Goal: Task Accomplishment & Management: Complete application form

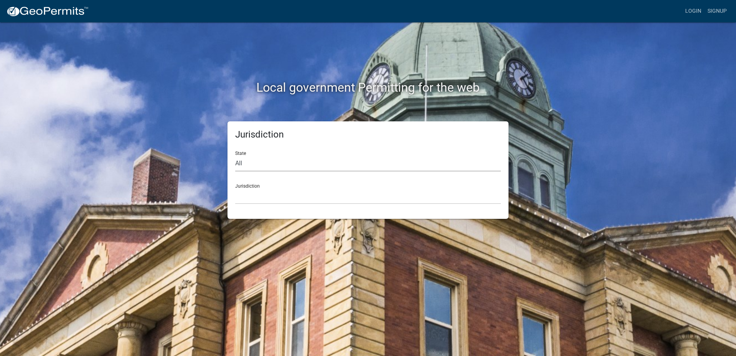
click at [268, 166] on select "All [US_STATE] [US_STATE] [US_STATE] [US_STATE] [US_STATE] [US_STATE] [US_STATE…" at bounding box center [368, 163] width 266 height 16
select select "[US_STATE]"
click at [235, 155] on select "All [US_STATE] [US_STATE] [US_STATE] [US_STATE] [US_STATE] [US_STATE] [US_STATE…" at bounding box center [368, 163] width 266 height 16
click at [264, 196] on select "City of [GEOGRAPHIC_DATA], [US_STATE] City of [GEOGRAPHIC_DATA], [US_STATE] Cit…" at bounding box center [368, 196] width 266 height 16
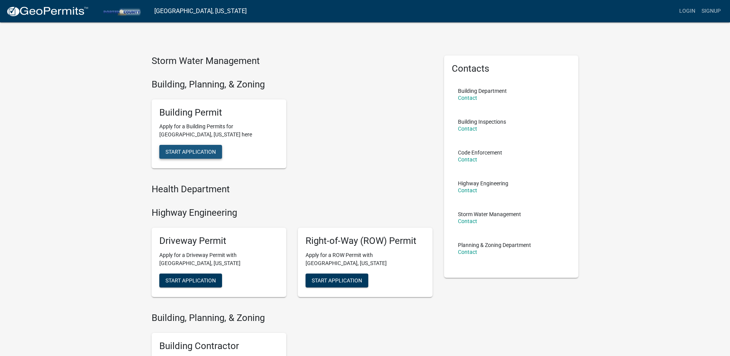
click at [203, 147] on button "Start Application" at bounding box center [190, 152] width 63 height 14
click at [193, 282] on span "Start Application" at bounding box center [190, 280] width 50 height 6
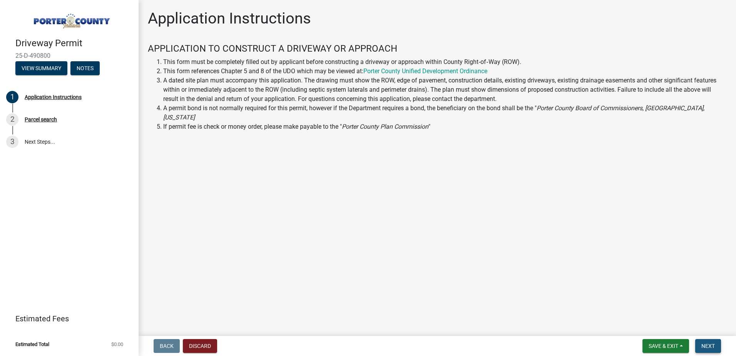
click at [717, 342] on button "Next" at bounding box center [708, 346] width 26 height 14
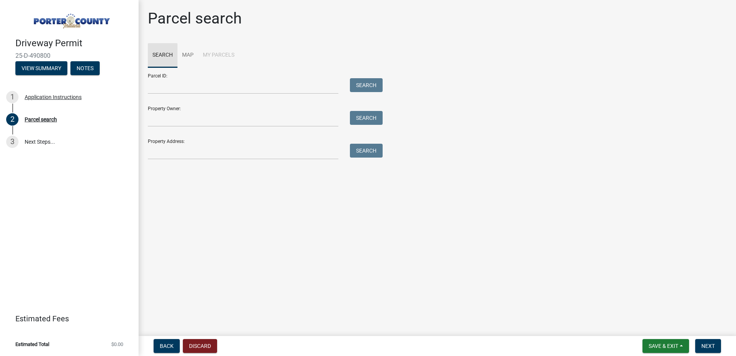
click at [165, 50] on link "Search" at bounding box center [163, 55] width 30 height 25
click at [170, 89] on input "Parcel ID:" at bounding box center [243, 86] width 190 height 16
click at [165, 118] on input "Property Owner:" at bounding box center [243, 119] width 190 height 16
type input "Kannampuzha"
click at [367, 114] on button "Search" at bounding box center [366, 118] width 33 height 14
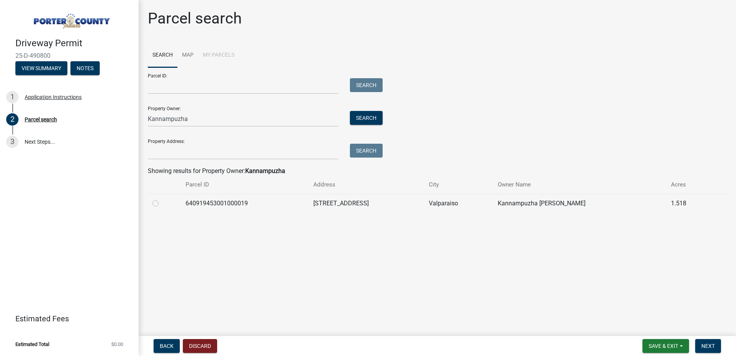
click at [162, 199] on label at bounding box center [162, 199] width 0 height 0
click at [162, 201] on input "radio" at bounding box center [164, 201] width 5 height 5
radio input "true"
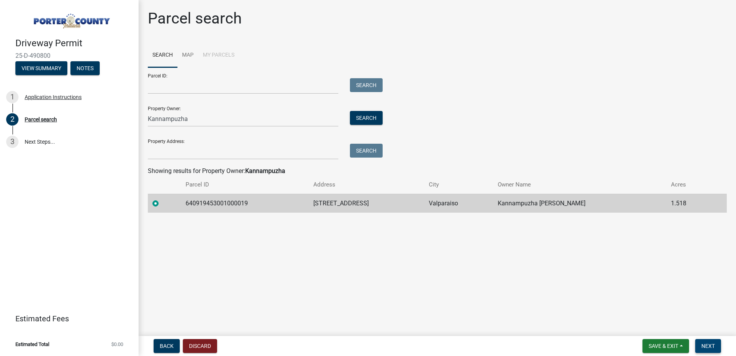
click at [710, 345] on span "Next" at bounding box center [707, 345] width 13 height 6
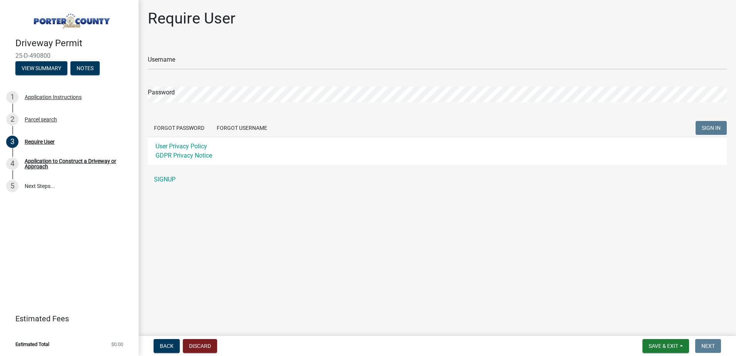
click at [181, 50] on div "Username" at bounding box center [437, 56] width 579 height 27
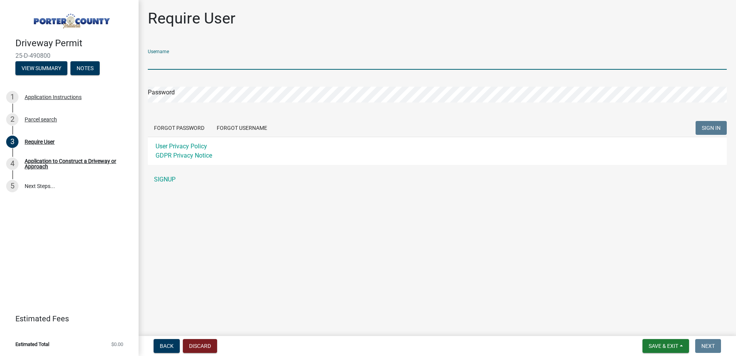
click at [175, 63] on input "Username" at bounding box center [437, 62] width 579 height 16
type input "impactdev"
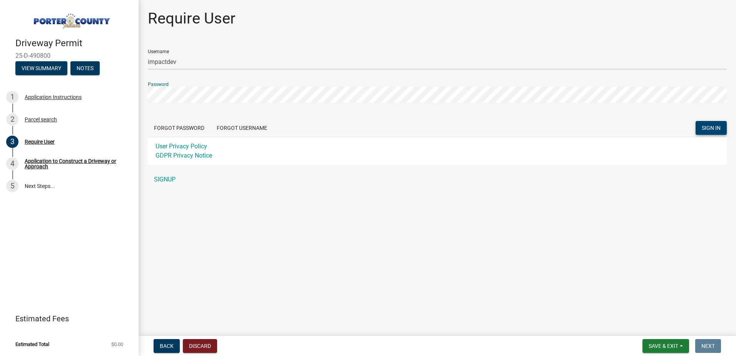
click at [711, 123] on button "SIGN IN" at bounding box center [710, 128] width 31 height 14
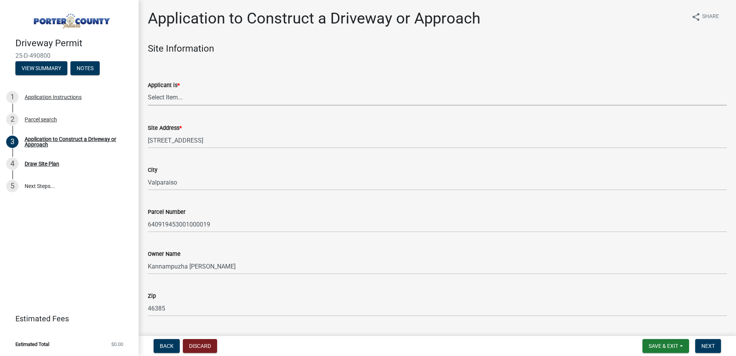
click at [174, 94] on select "Select Item... Owner Contractor" at bounding box center [437, 98] width 579 height 16
click at [148, 90] on select "Select Item... Owner Contractor" at bounding box center [437, 98] width 579 height 16
select select "3b60141c-57a3-479f-8c5a-1828030bf254"
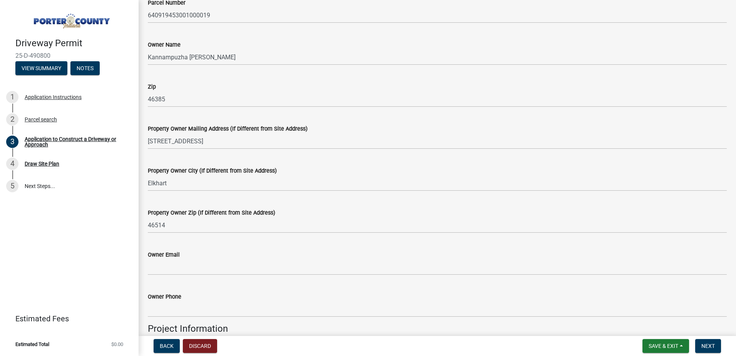
scroll to position [231, 0]
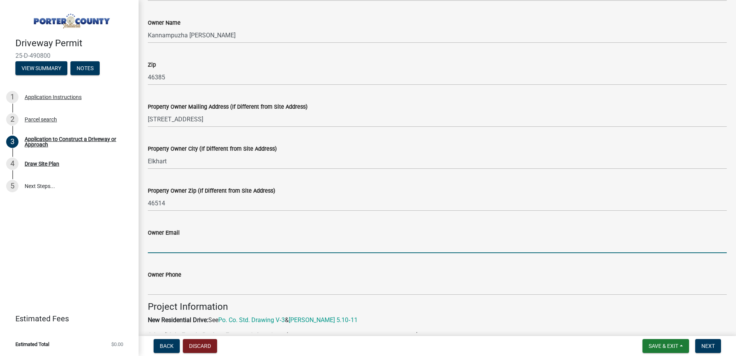
click at [216, 247] on input "Owner Email" at bounding box center [437, 245] width 579 height 16
type input "[EMAIL_ADDRESS][DOMAIN_NAME]"
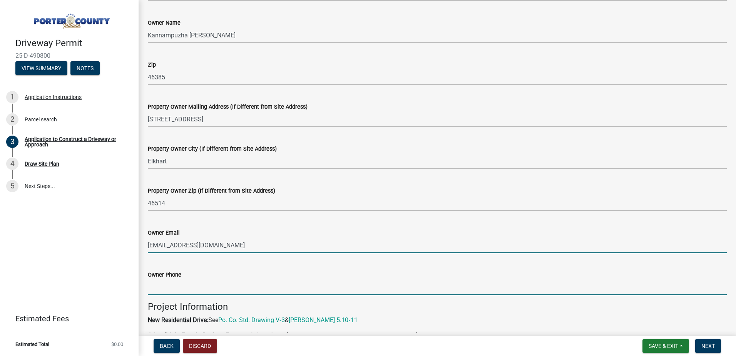
click at [232, 292] on input "Owner Phone" at bounding box center [437, 287] width 579 height 16
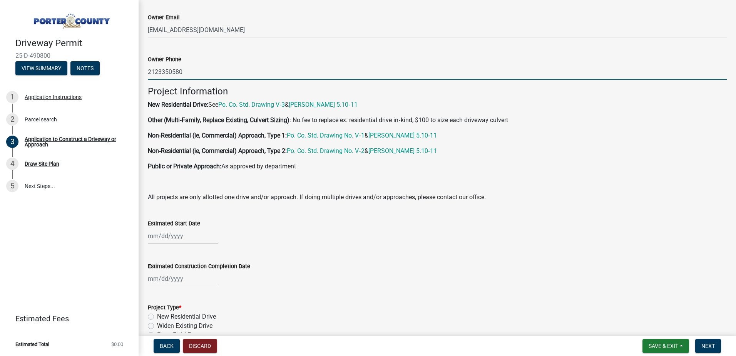
scroll to position [462, 0]
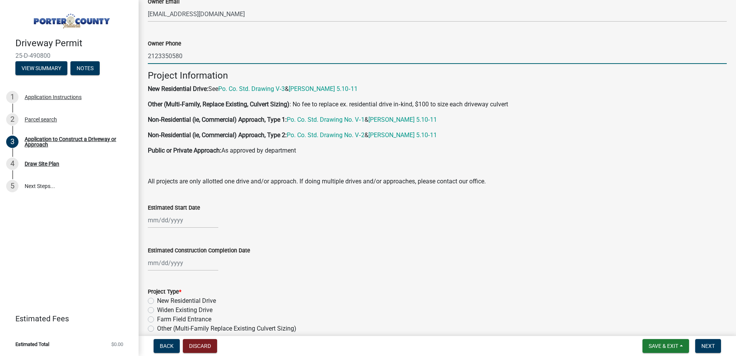
type input "2123350580"
select select "10"
select select "2025"
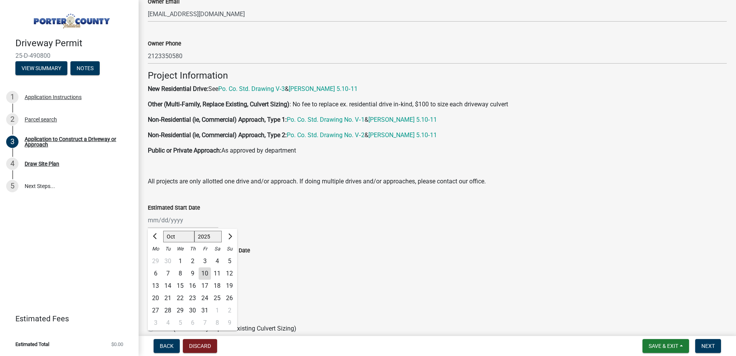
click at [152, 223] on div "[PERSON_NAME] Feb Mar Apr [PERSON_NAME][DATE] Oct Nov [DATE] 1526 1527 1528 152…" at bounding box center [183, 220] width 70 height 16
click at [192, 294] on div "23" at bounding box center [192, 298] width 12 height 12
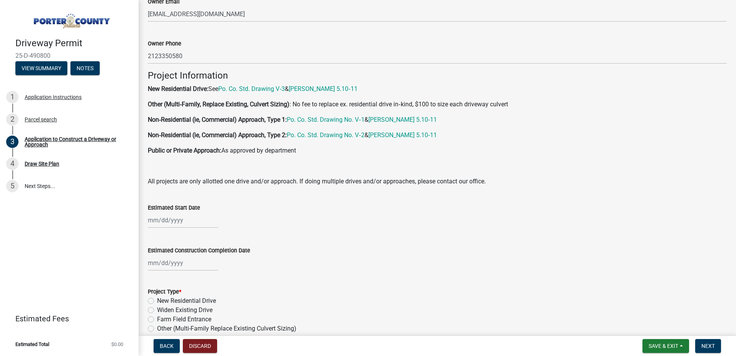
type input "[DATE]"
click at [181, 263] on div at bounding box center [183, 263] width 70 height 16
select select "10"
select select "2025"
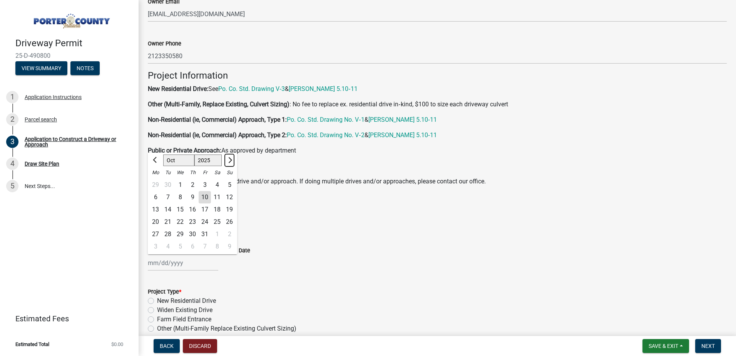
click at [230, 158] on span "Next month" at bounding box center [229, 160] width 6 height 6
select select "1"
select select "2026"
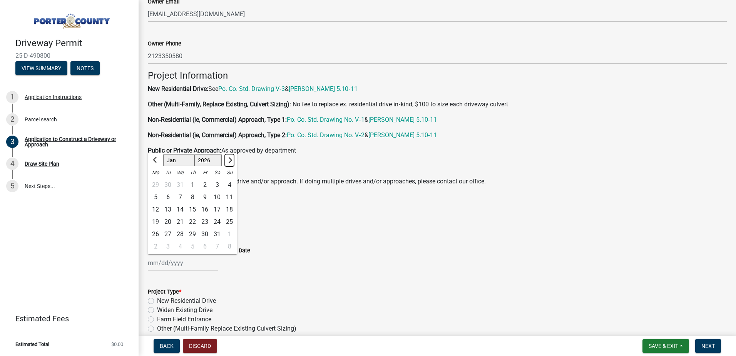
click at [230, 158] on span "Next month" at bounding box center [229, 160] width 6 height 6
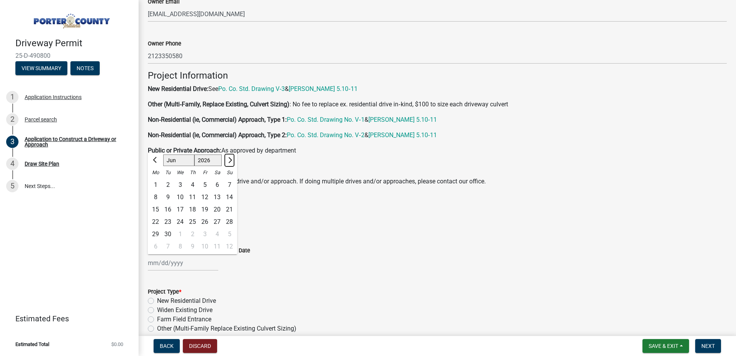
click at [230, 158] on span "Next month" at bounding box center [229, 160] width 6 height 6
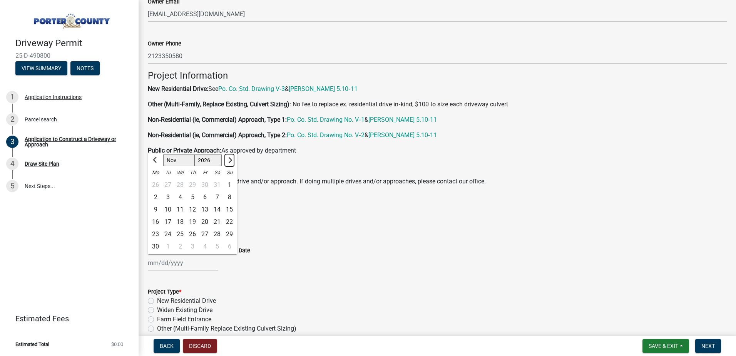
click at [230, 158] on span "Next month" at bounding box center [229, 160] width 6 height 6
select select "1"
select select "2027"
click at [230, 158] on span "Next month" at bounding box center [229, 160] width 6 height 6
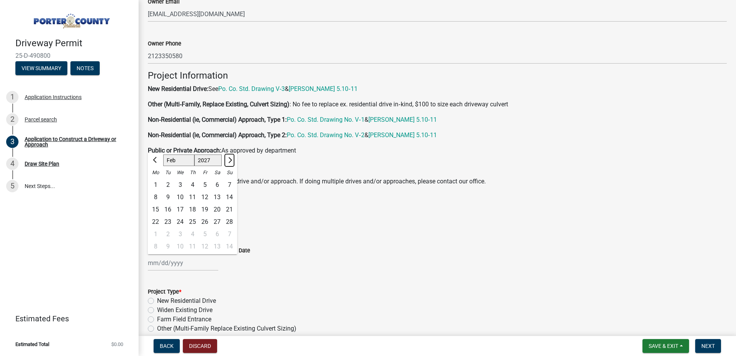
click at [230, 158] on span "Next month" at bounding box center [229, 160] width 6 height 6
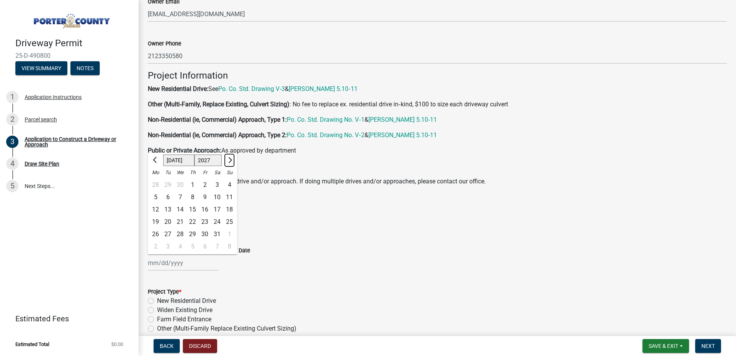
click at [230, 158] on span "Next month" at bounding box center [229, 160] width 6 height 6
select select "10"
click at [218, 221] on div "23" at bounding box center [217, 222] width 12 height 12
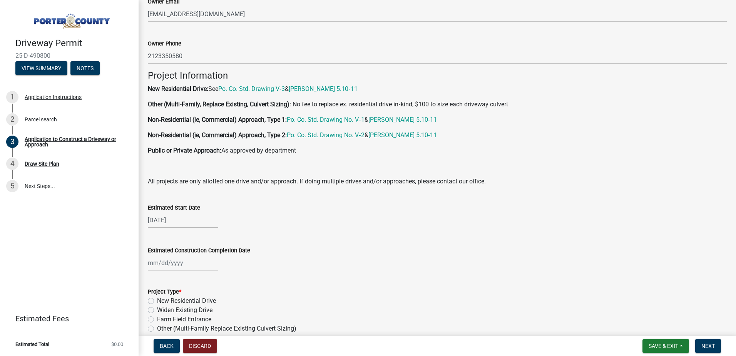
type input "[DATE]"
select select "10"
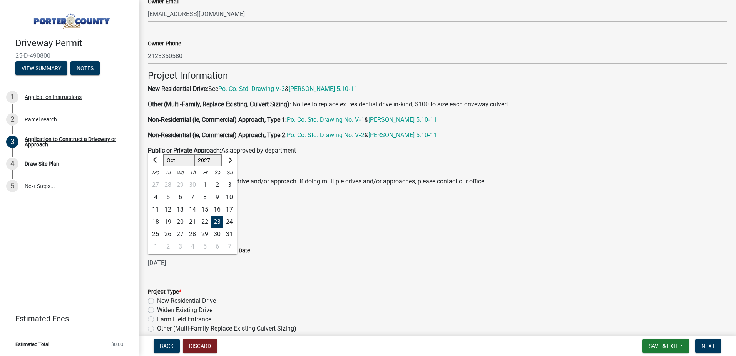
click at [187, 262] on input "[DATE]" at bounding box center [183, 263] width 70 height 16
click at [211, 160] on select "1527 1528 1529 1530 1531 1532 1533 1534 1535 1536 1537 1538 1539 1540 1541 1542…" at bounding box center [208, 160] width 28 height 12
select select "2026"
click at [194, 154] on select "1527 1528 1529 1530 1531 1532 1533 1534 1535 1536 1537 1538 1539 1540 1541 1542…" at bounding box center [208, 160] width 28 height 12
click at [207, 223] on div "23" at bounding box center [205, 222] width 12 height 12
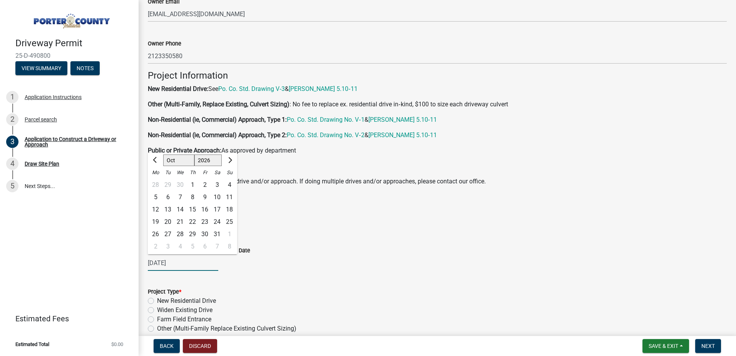
type input "[DATE]"
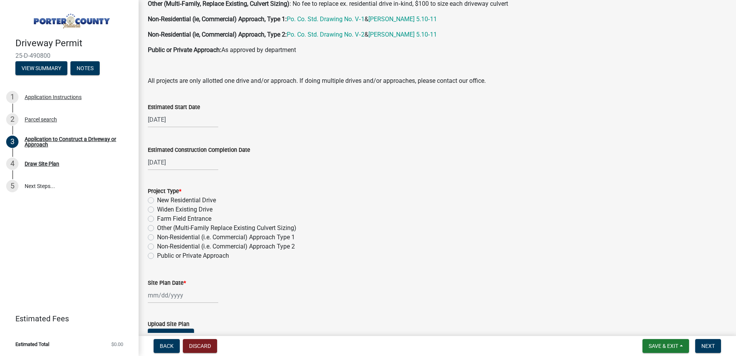
scroll to position [577, 0]
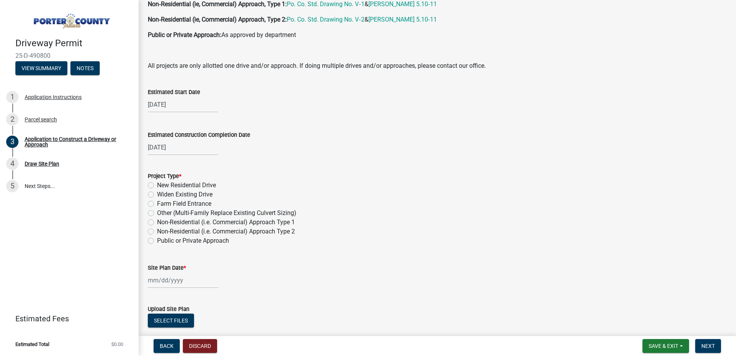
click at [157, 182] on label "New Residential Drive" at bounding box center [186, 184] width 59 height 9
click at [157, 182] on input "New Residential Drive" at bounding box center [159, 182] width 5 height 5
radio input "true"
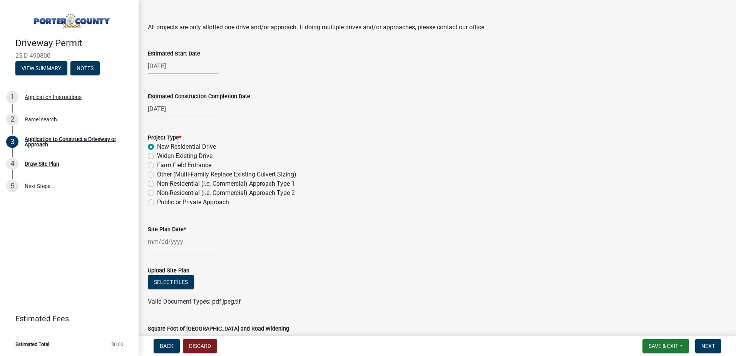
click at [175, 245] on input "Site Plan Date *" at bounding box center [183, 242] width 70 height 16
select select "10"
select select "2025"
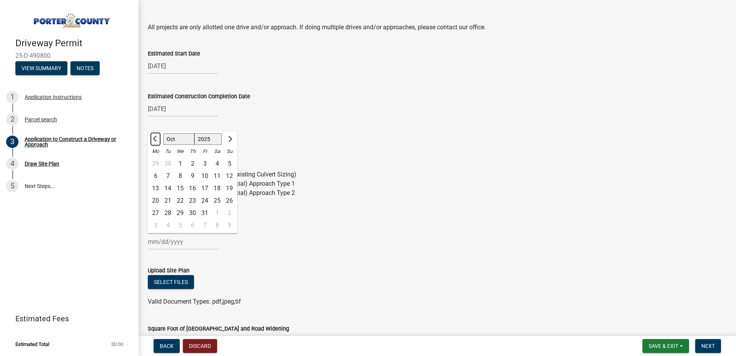
click at [155, 138] on span "Previous month" at bounding box center [156, 138] width 6 height 6
click at [230, 142] on button "Next month" at bounding box center [229, 139] width 9 height 12
select select "8"
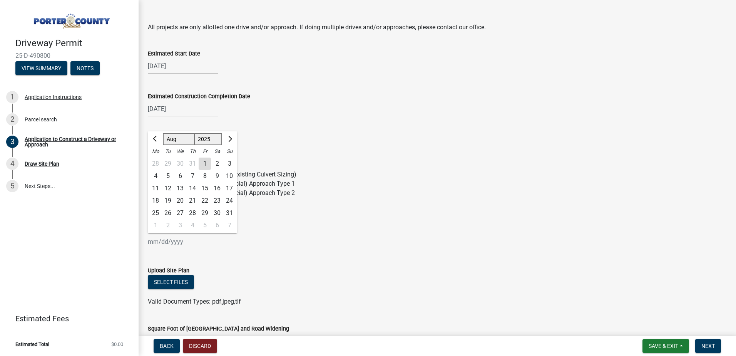
click at [192, 187] on div "14" at bounding box center [192, 188] width 12 height 12
type input "[DATE]"
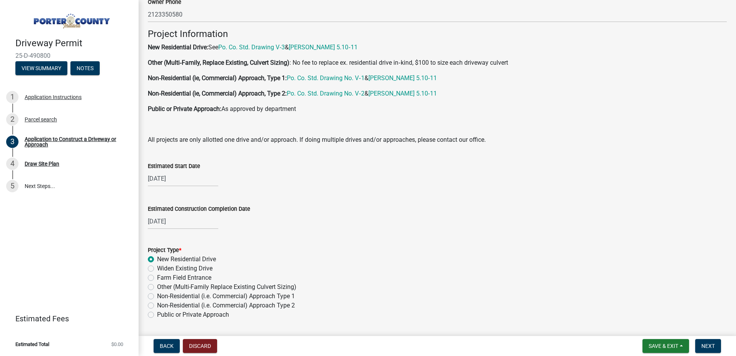
scroll to position [654, 0]
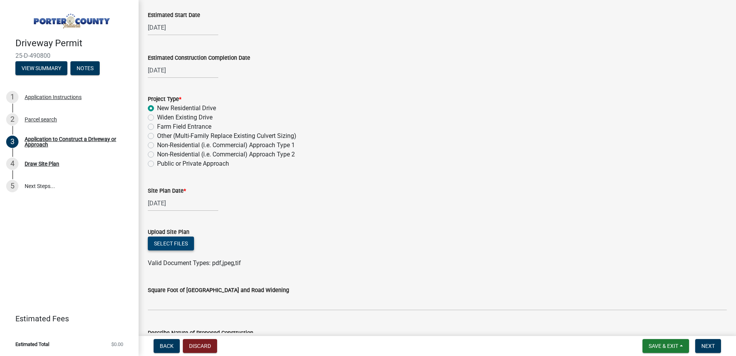
click at [179, 243] on button "Select files" at bounding box center [171, 243] width 46 height 14
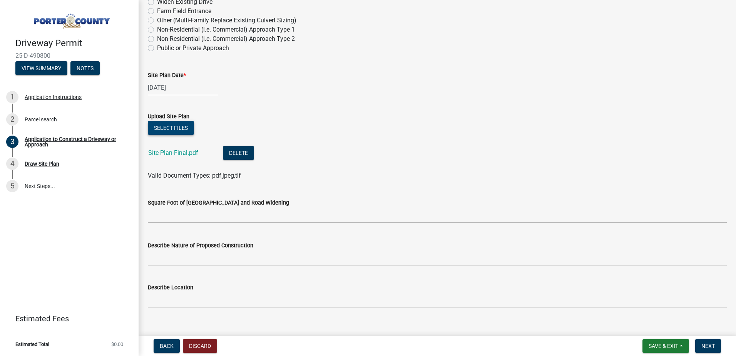
scroll to position [781, 0]
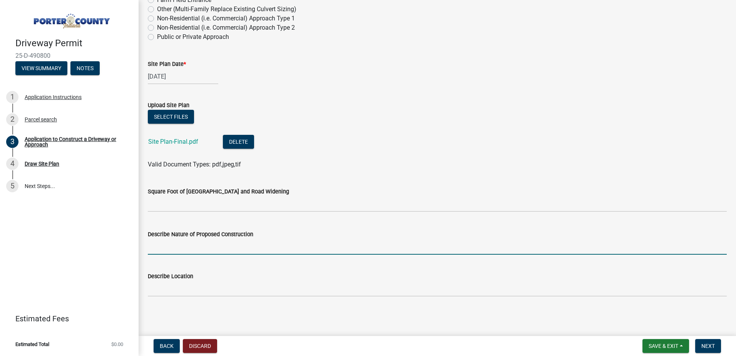
click at [159, 247] on input "Describe Nature of Proposed Construction" at bounding box center [437, 247] width 579 height 16
click at [713, 341] on button "Next" at bounding box center [708, 346] width 26 height 14
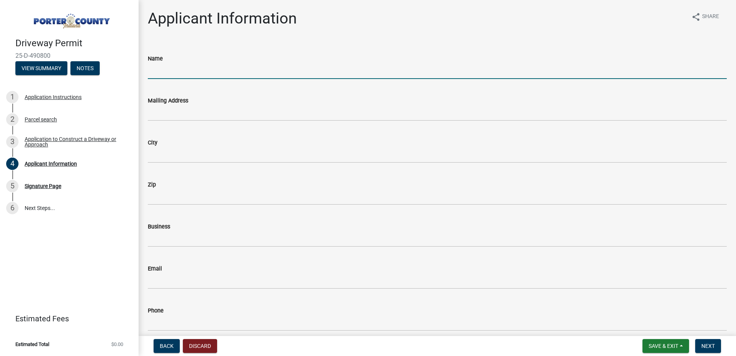
click at [185, 65] on input "Name" at bounding box center [437, 71] width 579 height 16
type input "[PERSON_NAME]"
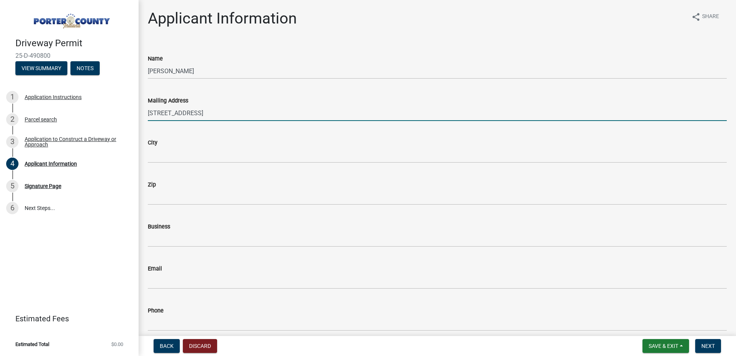
type input "[STREET_ADDRESS]"
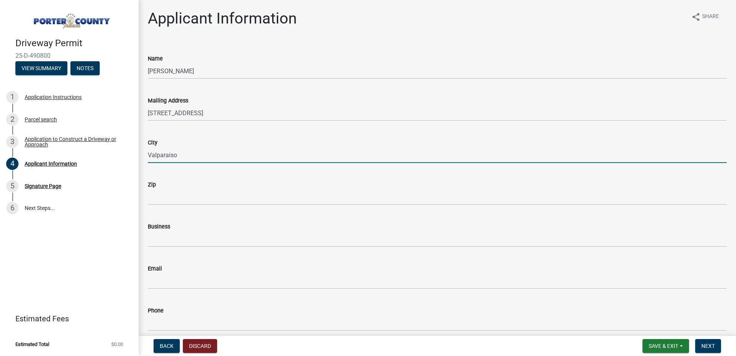
type input "Valparaiso"
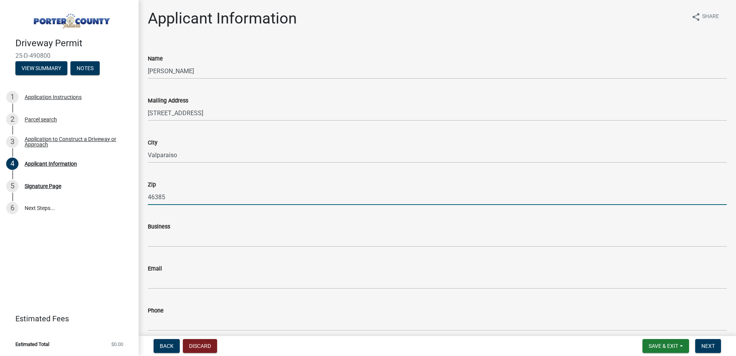
type input "46385"
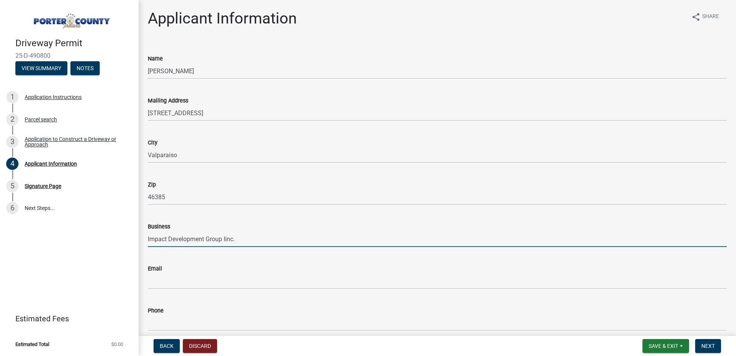
type input "Impact Development Group Iinc."
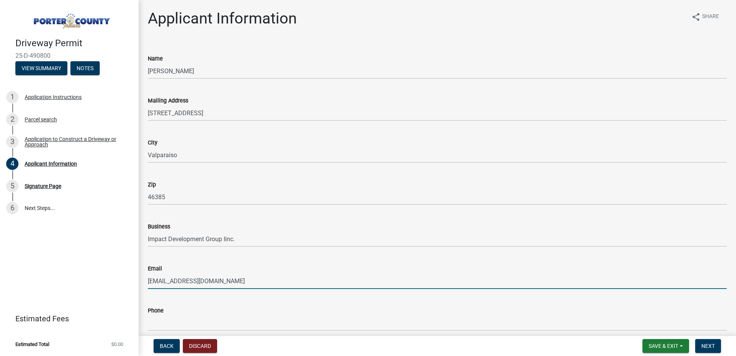
type input "[EMAIL_ADDRESS][DOMAIN_NAME]"
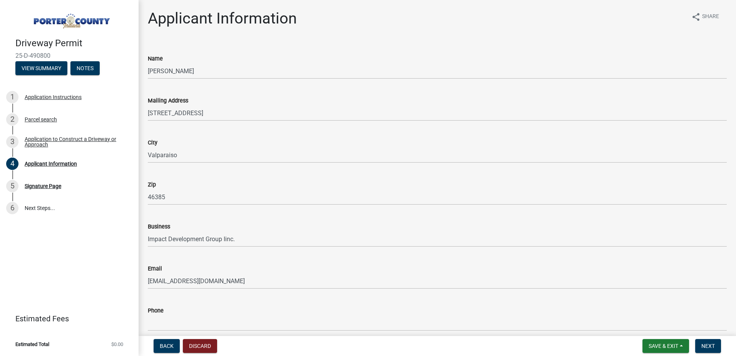
click at [164, 307] on div "Phone" at bounding box center [437, 310] width 579 height 9
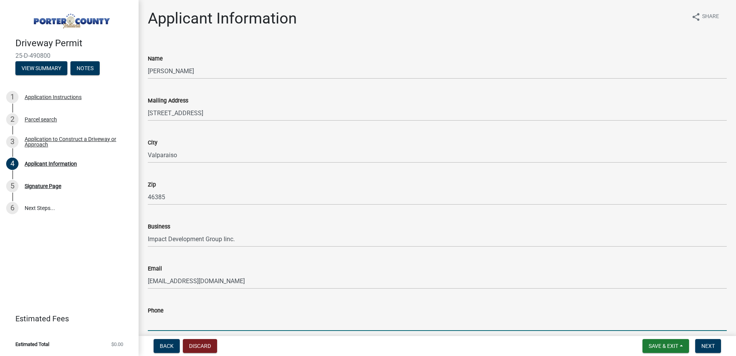
click at [160, 315] on input "Phone" at bounding box center [437, 323] width 579 height 16
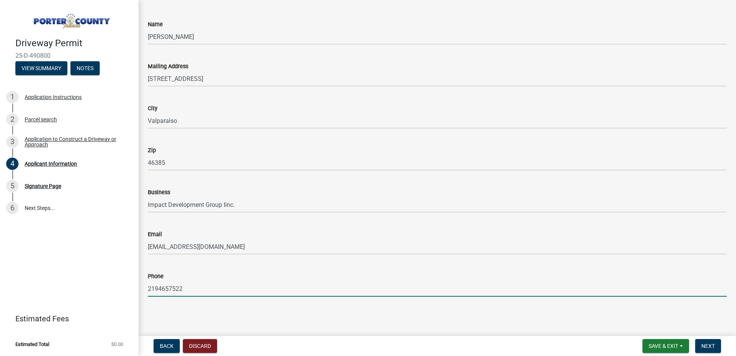
type input "2194657522"
click at [396, 273] on div "Phone" at bounding box center [437, 275] width 579 height 9
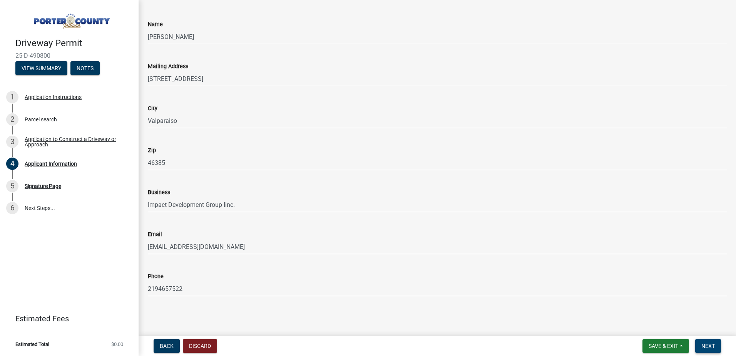
click at [706, 345] on span "Next" at bounding box center [707, 345] width 13 height 6
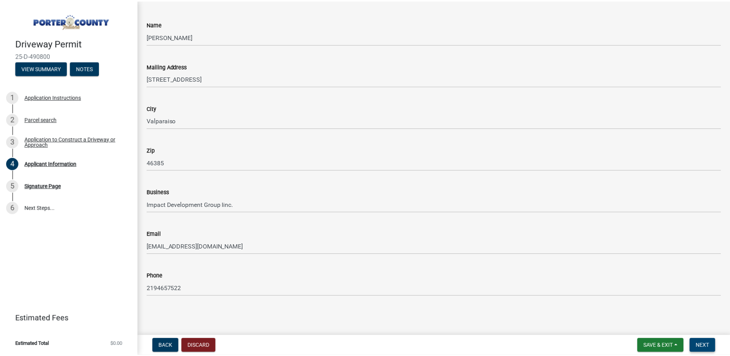
scroll to position [0, 0]
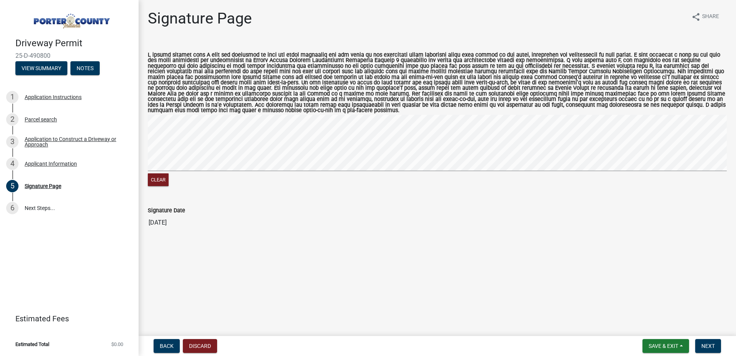
click at [165, 166] on signature-pad at bounding box center [437, 144] width 579 height 58
click at [297, 184] on wm-data-entity-input "Clear" at bounding box center [437, 119] width 579 height 152
click at [705, 342] on button "Next" at bounding box center [708, 346] width 26 height 14
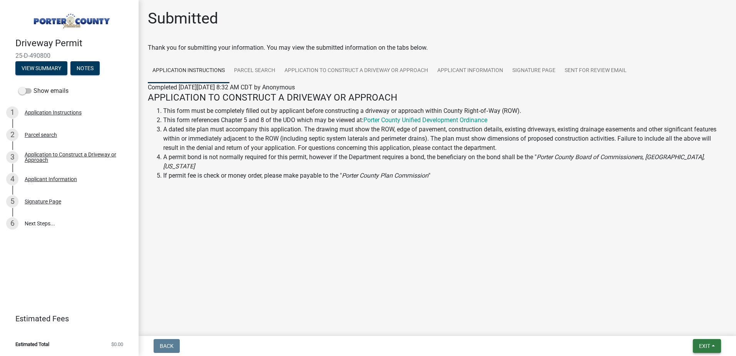
click at [706, 343] on span "Exit" at bounding box center [704, 345] width 11 height 6
click at [495, 316] on main "Submitted Thank you for submitting your information. You may view the submitted…" at bounding box center [437, 166] width 597 height 332
click at [698, 346] on button "Exit" at bounding box center [707, 346] width 28 height 14
click at [694, 331] on button "Save & Exit" at bounding box center [690, 325] width 62 height 18
